Goal: Information Seeking & Learning: Learn about a topic

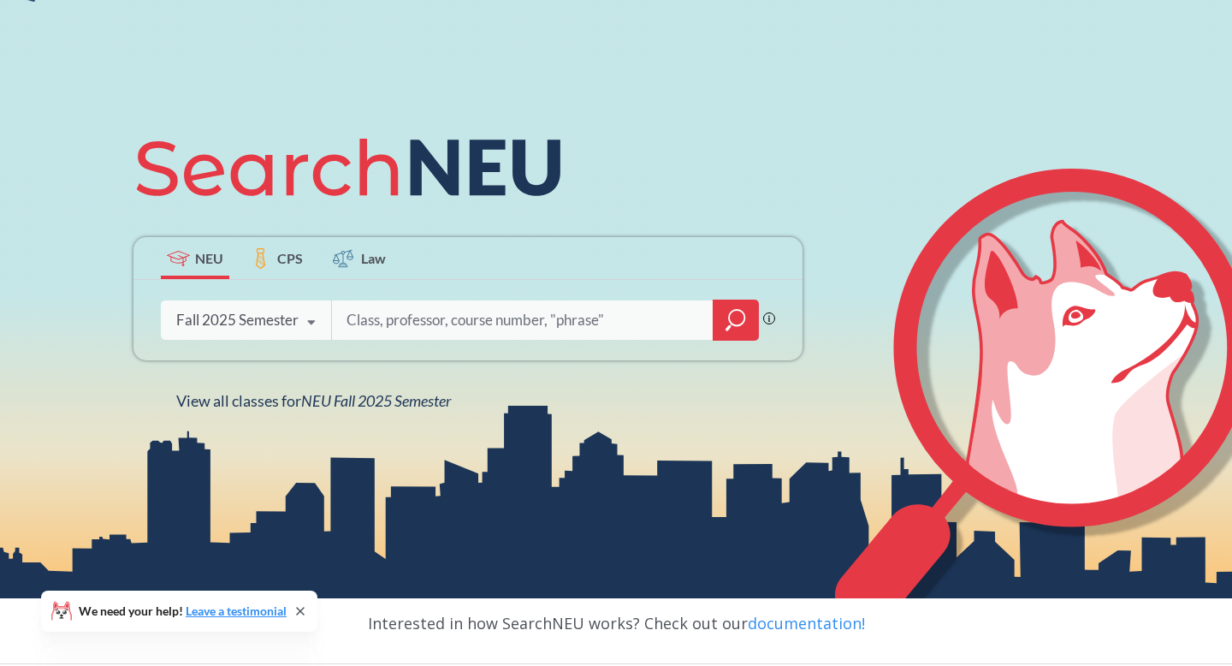
scroll to position [139, 0]
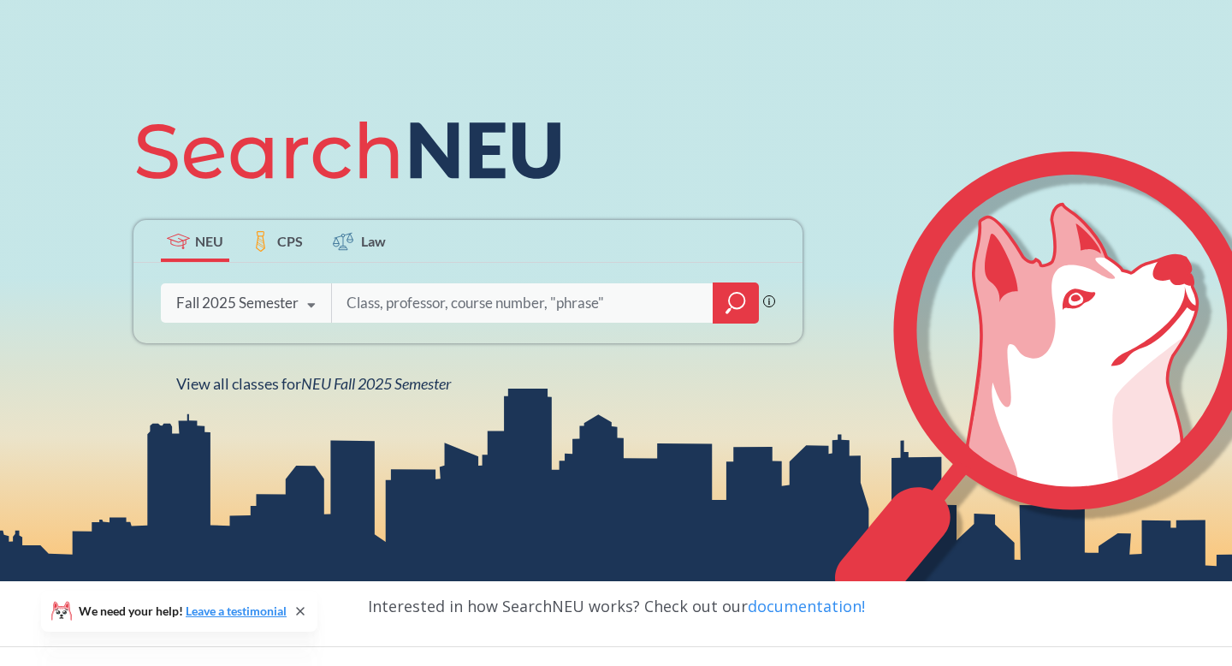
click at [364, 290] on input "search" at bounding box center [523, 303] width 356 height 36
click at [386, 291] on input "search" at bounding box center [523, 303] width 356 height 36
type input "5400"
click at [738, 299] on icon "magnifying glass" at bounding box center [736, 303] width 21 height 24
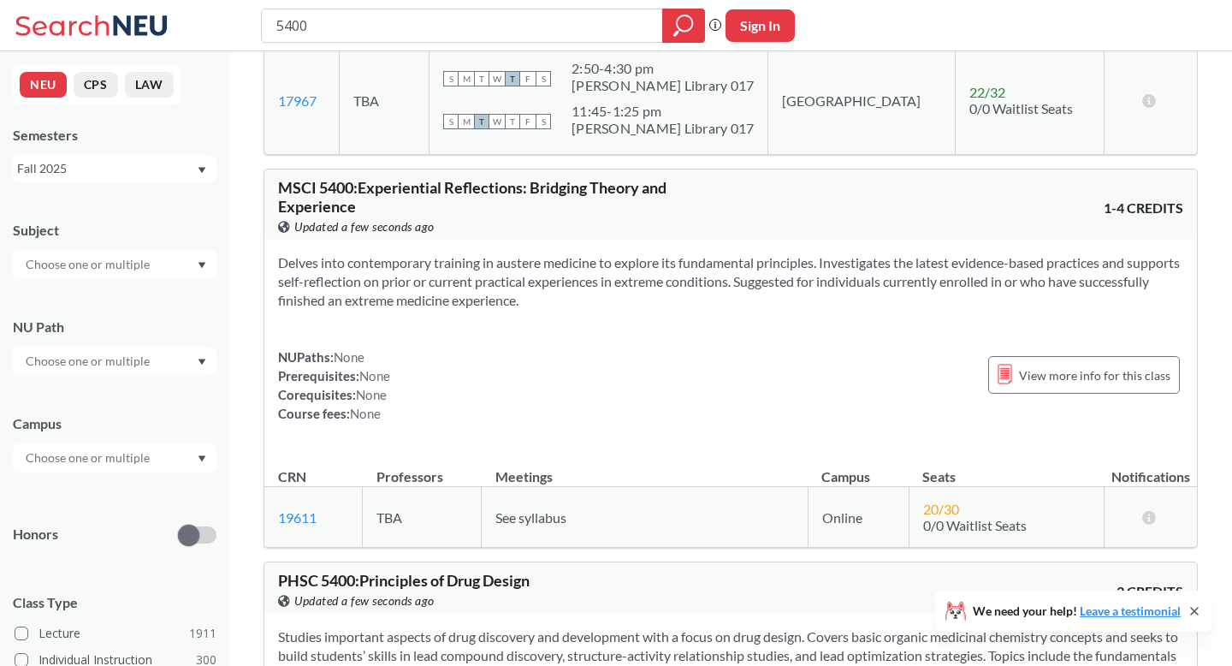
scroll to position [382, 0]
click at [851, 103] on td "[GEOGRAPHIC_DATA]" at bounding box center [861, 101] width 187 height 109
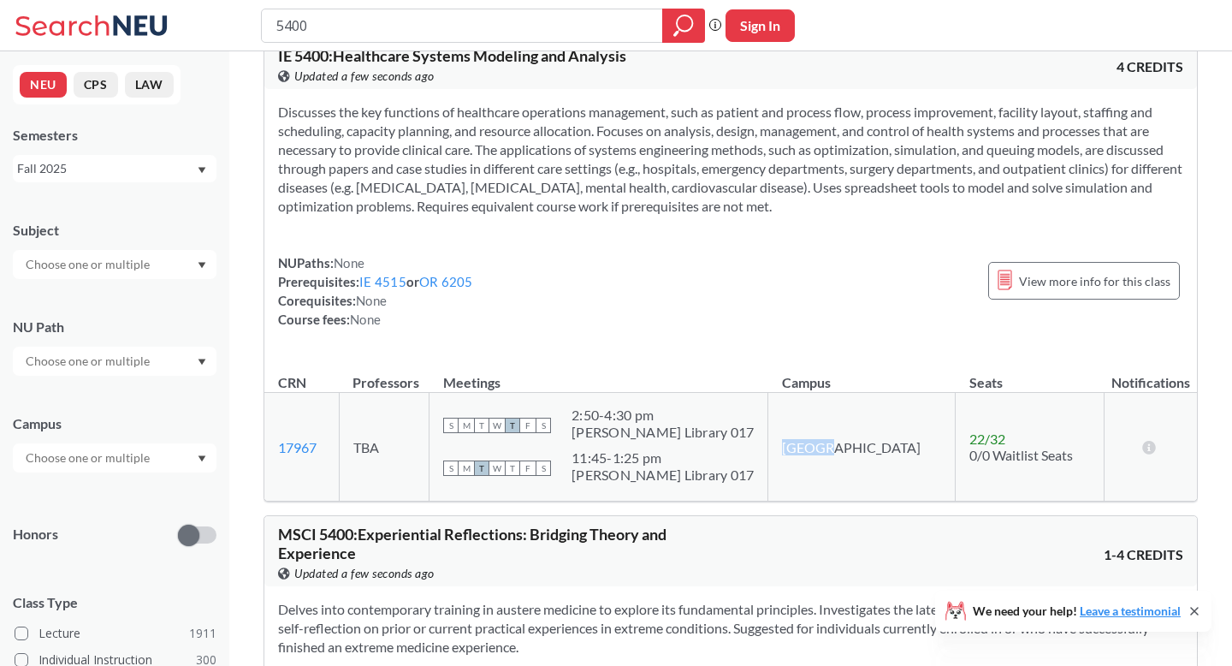
scroll to position [0, 0]
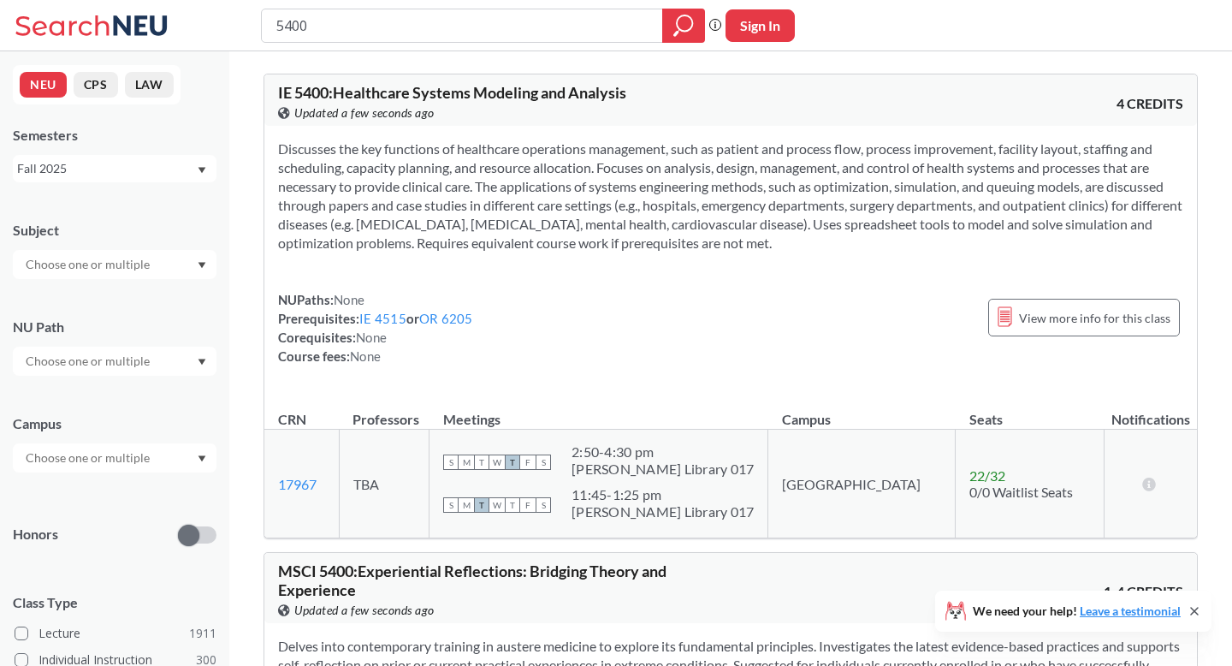
click at [272, 27] on div "5400" at bounding box center [483, 26] width 444 height 34
click at [275, 27] on input "5400" at bounding box center [463, 25] width 376 height 29
type input "cs5400"
click at [678, 36] on icon "magnifying glass" at bounding box center [683, 26] width 21 height 24
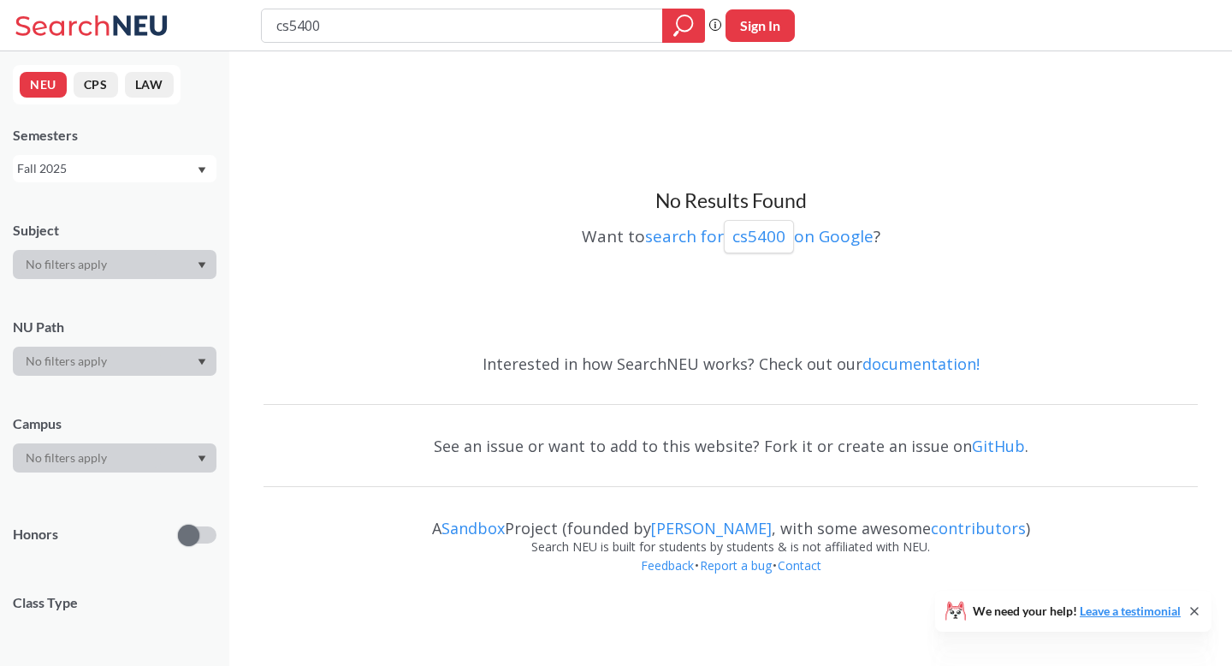
click at [94, 80] on button "CPS" at bounding box center [96, 85] width 44 height 26
click at [32, 81] on button "NEU" at bounding box center [43, 85] width 47 height 26
drag, startPoint x: 378, startPoint y: 26, endPoint x: 181, endPoint y: 0, distance: 198.5
click at [180, 0] on html "cs5400 Phrase search guarantees the exact search appears in the results. Ex. If…" at bounding box center [616, 333] width 1232 height 666
type input "5400"
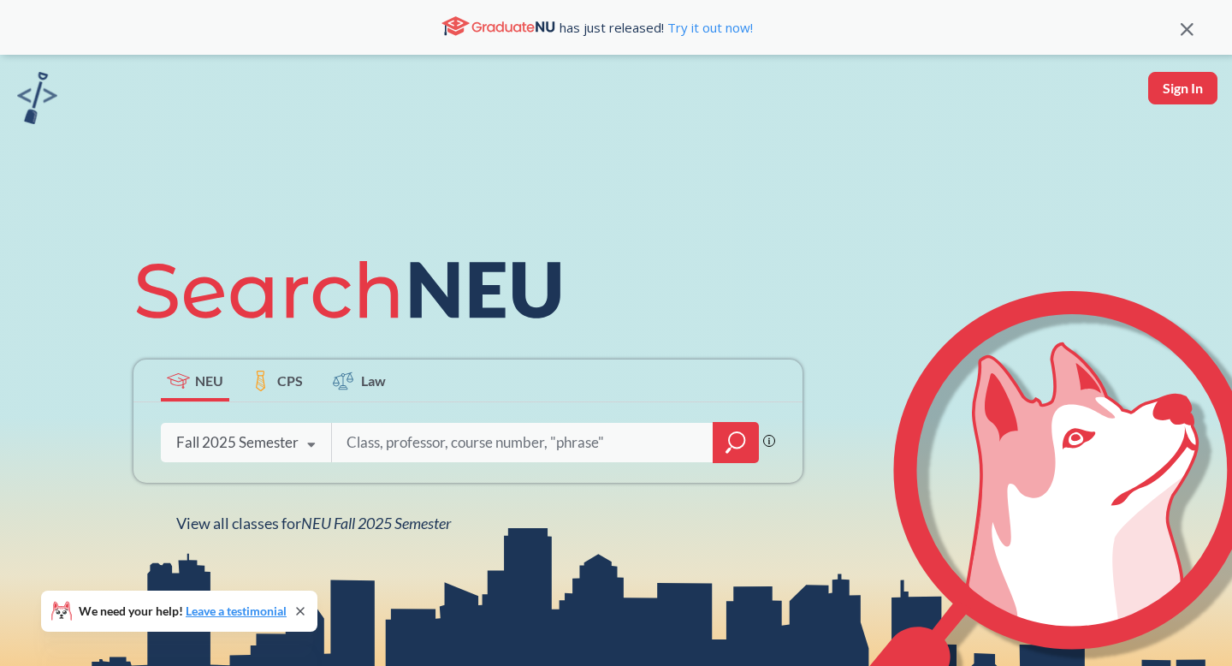
click at [315, 442] on icon at bounding box center [311, 445] width 33 height 48
click at [398, 439] on input "search" at bounding box center [523, 442] width 356 height 36
click at [411, 456] on input "search" at bounding box center [523, 442] width 356 height 36
paste input "Principles of Programming Language"
type input "Principles of Programming Language"
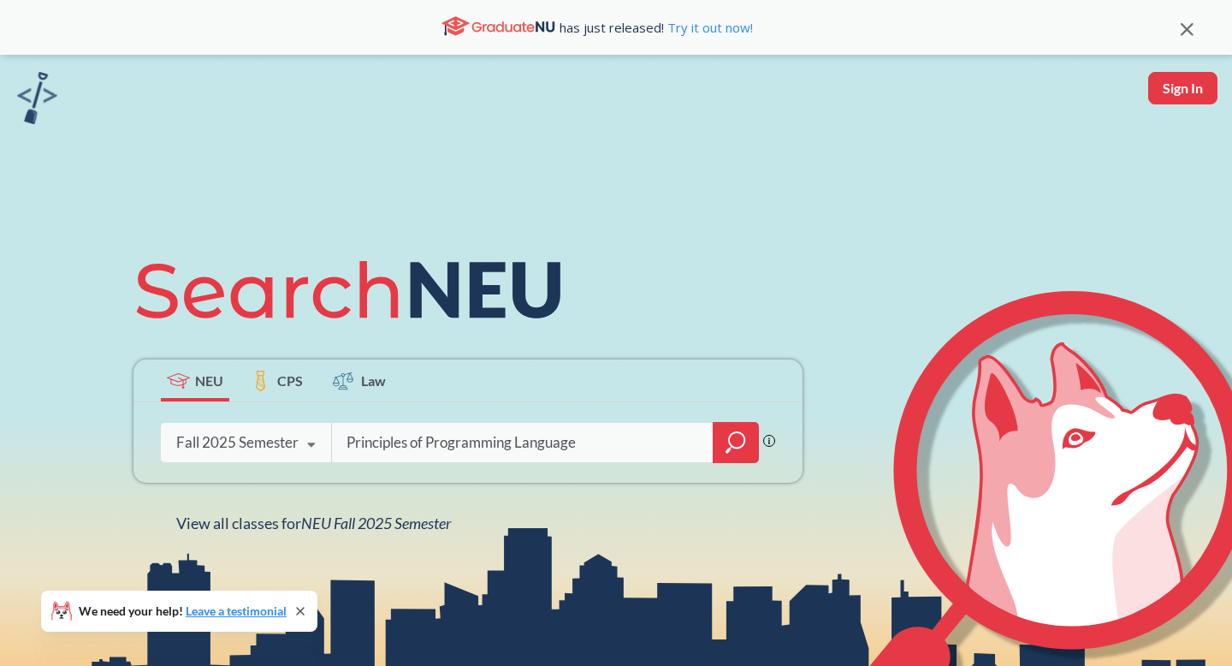
click at [722, 438] on div at bounding box center [736, 442] width 46 height 41
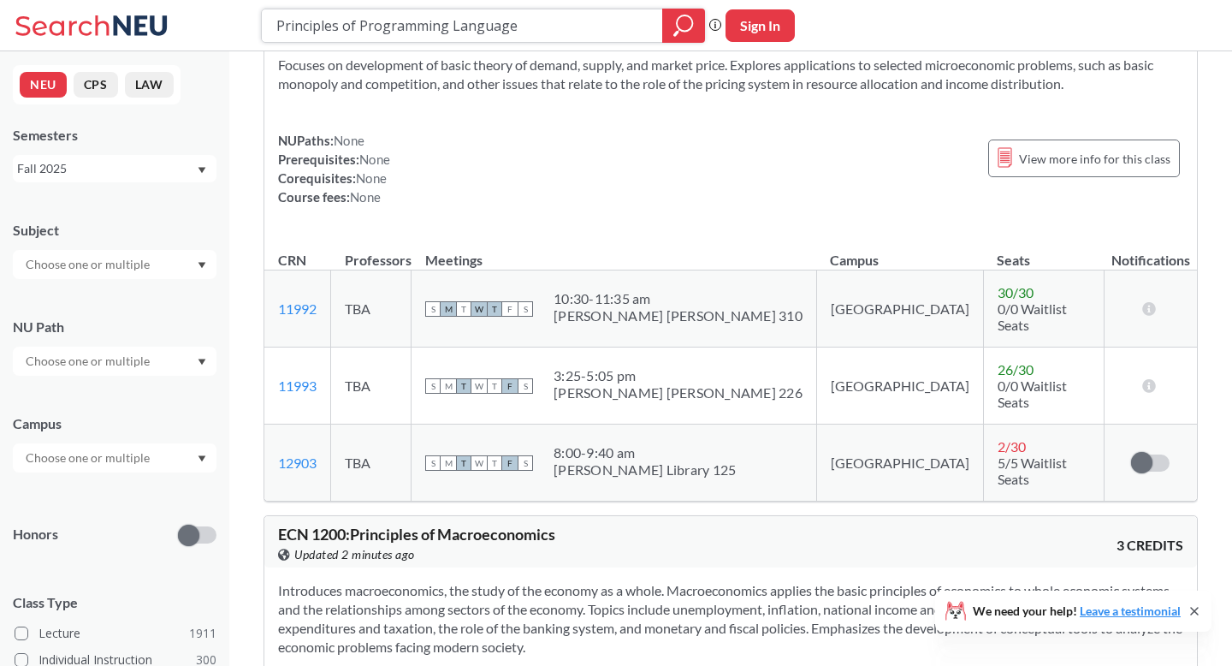
scroll to position [6586, 0]
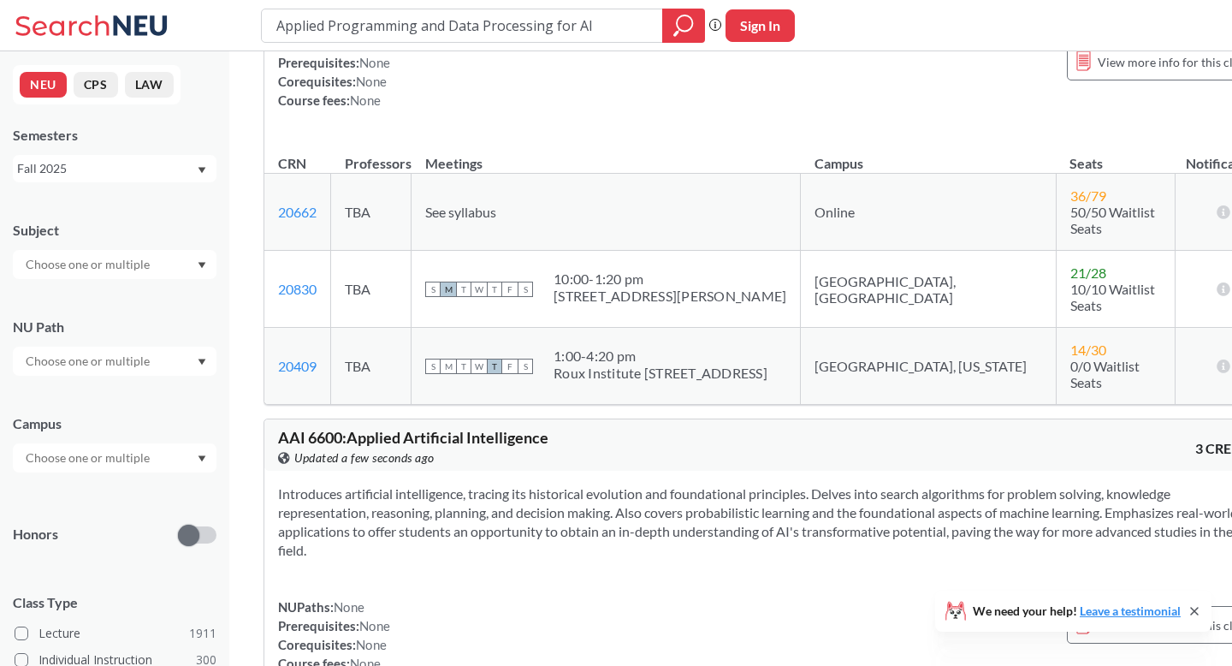
scroll to position [160, 0]
